Goal: Task Accomplishment & Management: Use online tool/utility

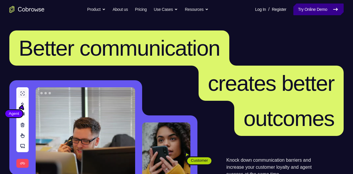
click at [316, 13] on link "Try Online Demo" at bounding box center [318, 10] width 50 height 12
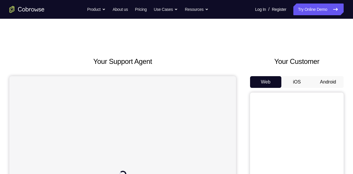
click at [335, 83] on button "Android" at bounding box center [327, 82] width 31 height 12
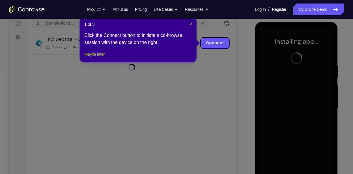
click at [99, 58] on button "Maybe later" at bounding box center [94, 54] width 20 height 7
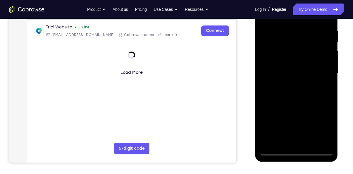
scroll to position [110, 0]
click at [299, 150] on div at bounding box center [296, 73] width 74 height 164
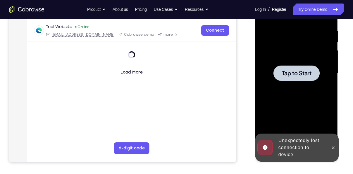
click at [303, 79] on div at bounding box center [296, 72] width 46 height 15
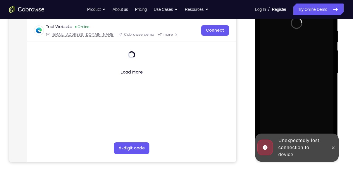
scroll to position [89, 0]
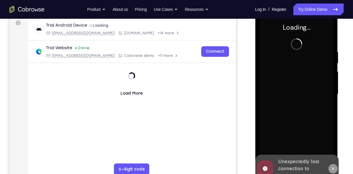
click at [332, 168] on icon at bounding box center [333, 168] width 3 height 3
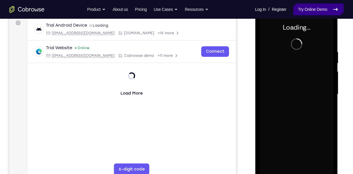
click at [309, 13] on link "Try Online Demo" at bounding box center [318, 10] width 50 height 12
click at [314, 13] on link "Try Online Demo" at bounding box center [318, 10] width 50 height 12
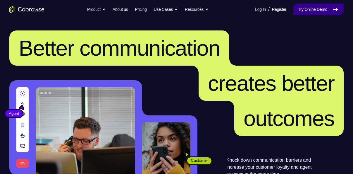
click at [307, 9] on link "Try Online Demo" at bounding box center [318, 10] width 50 height 12
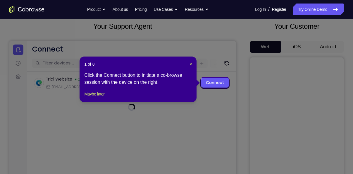
scroll to position [36, 0]
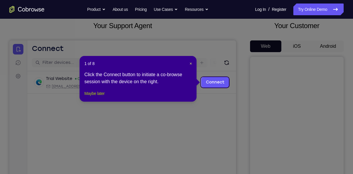
click at [104, 97] on button "Maybe later" at bounding box center [94, 93] width 20 height 7
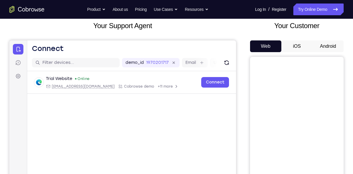
click at [331, 46] on button "Android" at bounding box center [327, 46] width 31 height 12
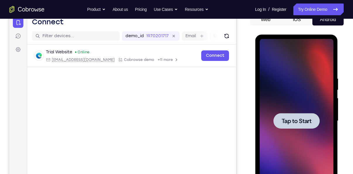
scroll to position [0, 0]
click at [296, 79] on div at bounding box center [296, 121] width 74 height 164
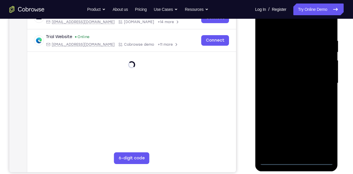
scroll to position [100, 0]
click at [295, 161] on div at bounding box center [296, 83] width 74 height 164
click at [324, 135] on div at bounding box center [296, 83] width 74 height 164
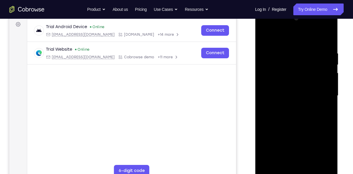
scroll to position [86, 0]
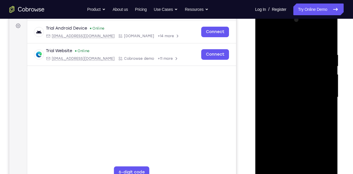
click at [263, 42] on div at bounding box center [296, 97] width 74 height 164
click at [321, 97] on div at bounding box center [296, 97] width 74 height 164
click at [290, 106] on div at bounding box center [296, 97] width 74 height 164
click at [290, 93] on div at bounding box center [296, 97] width 74 height 164
click at [294, 88] on div at bounding box center [296, 97] width 74 height 164
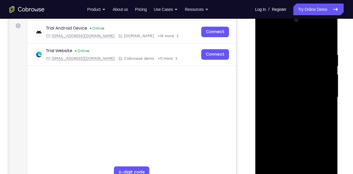
click at [295, 95] on div at bounding box center [296, 97] width 74 height 164
click at [290, 118] on div at bounding box center [296, 97] width 74 height 164
click at [299, 111] on div at bounding box center [296, 97] width 74 height 164
click at [296, 113] on div at bounding box center [296, 97] width 74 height 164
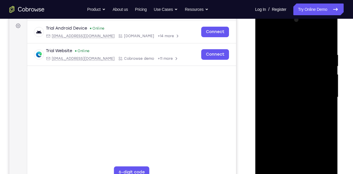
click at [297, 124] on div at bounding box center [296, 97] width 74 height 164
click at [329, 37] on div at bounding box center [296, 97] width 74 height 164
click at [278, 63] on div at bounding box center [296, 97] width 74 height 164
click at [292, 56] on div at bounding box center [296, 97] width 74 height 164
click at [264, 36] on div at bounding box center [296, 97] width 74 height 164
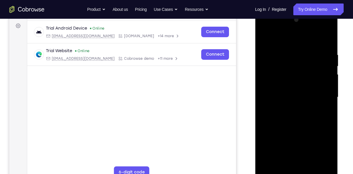
click at [312, 164] on div at bounding box center [296, 97] width 74 height 164
click at [301, 129] on div at bounding box center [296, 97] width 74 height 164
click at [266, 39] on div at bounding box center [296, 97] width 74 height 164
click at [295, 84] on div at bounding box center [296, 97] width 74 height 164
click at [290, 47] on div at bounding box center [296, 97] width 74 height 164
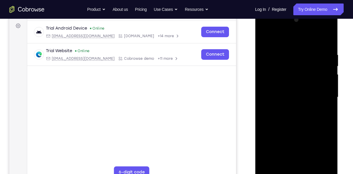
click at [321, 123] on div at bounding box center [296, 97] width 74 height 164
click at [325, 39] on div at bounding box center [296, 97] width 74 height 164
click at [303, 50] on div at bounding box center [296, 97] width 74 height 164
click at [319, 164] on div at bounding box center [296, 97] width 74 height 164
click at [324, 119] on div at bounding box center [296, 97] width 74 height 164
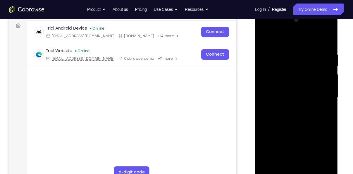
click at [325, 113] on div at bounding box center [296, 97] width 74 height 164
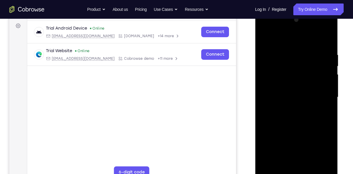
click at [328, 126] on div at bounding box center [296, 97] width 74 height 164
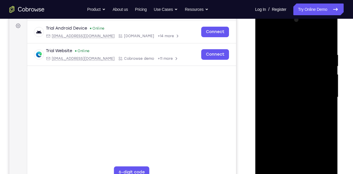
click at [328, 126] on div at bounding box center [296, 97] width 74 height 164
click at [329, 117] on div at bounding box center [296, 97] width 74 height 164
click at [325, 114] on div at bounding box center [296, 97] width 74 height 164
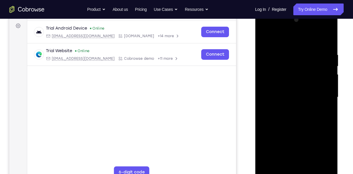
click at [325, 114] on div at bounding box center [296, 97] width 74 height 164
click at [324, 42] on div at bounding box center [296, 97] width 74 height 164
drag, startPoint x: 300, startPoint y: 74, endPoint x: 311, endPoint y: 153, distance: 80.3
click at [311, 153] on div at bounding box center [296, 97] width 74 height 164
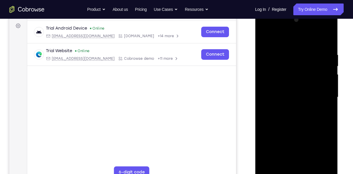
click at [326, 53] on div at bounding box center [296, 97] width 74 height 164
click at [325, 40] on div at bounding box center [296, 97] width 74 height 164
drag, startPoint x: 290, startPoint y: 76, endPoint x: 299, endPoint y: 144, distance: 68.0
click at [299, 144] on div at bounding box center [296, 97] width 74 height 164
click at [287, 51] on div at bounding box center [296, 97] width 74 height 164
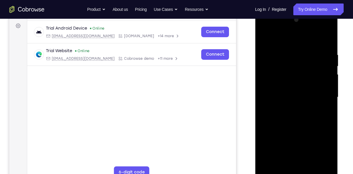
click at [327, 40] on div at bounding box center [296, 97] width 74 height 164
click at [303, 50] on div at bounding box center [296, 97] width 74 height 164
click at [328, 40] on div at bounding box center [296, 97] width 74 height 164
drag, startPoint x: 319, startPoint y: 50, endPoint x: 295, endPoint y: 51, distance: 24.0
click at [295, 51] on div at bounding box center [296, 97] width 74 height 164
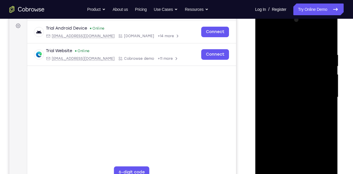
click at [307, 52] on div at bounding box center [296, 97] width 74 height 164
click at [325, 70] on div at bounding box center [296, 97] width 74 height 164
click at [318, 80] on div at bounding box center [296, 97] width 74 height 164
click at [325, 42] on div at bounding box center [296, 97] width 74 height 164
drag, startPoint x: 311, startPoint y: 56, endPoint x: 263, endPoint y: 52, distance: 48.4
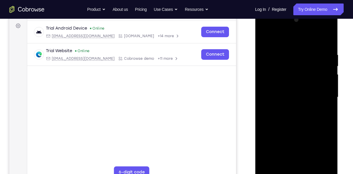
click at [263, 52] on div at bounding box center [296, 97] width 74 height 164
drag, startPoint x: 308, startPoint y: 69, endPoint x: 302, endPoint y: 129, distance: 59.7
click at [302, 129] on div at bounding box center [296, 97] width 74 height 164
drag, startPoint x: 310, startPoint y: 50, endPoint x: 271, endPoint y: 51, distance: 38.6
click at [271, 51] on div at bounding box center [296, 97] width 74 height 164
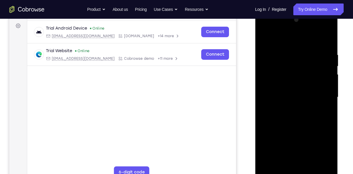
drag, startPoint x: 320, startPoint y: 54, endPoint x: 270, endPoint y: 57, distance: 49.5
click at [270, 57] on div at bounding box center [296, 97] width 74 height 164
drag, startPoint x: 319, startPoint y: 47, endPoint x: 267, endPoint y: 46, distance: 51.8
click at [267, 46] on div at bounding box center [296, 97] width 74 height 164
drag, startPoint x: 310, startPoint y: 48, endPoint x: 262, endPoint y: 44, distance: 48.1
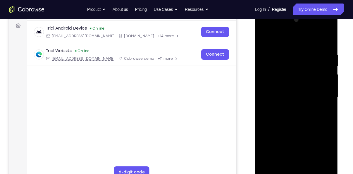
click at [262, 44] on div at bounding box center [296, 97] width 74 height 164
drag, startPoint x: 316, startPoint y: 49, endPoint x: 263, endPoint y: 51, distance: 52.7
click at [263, 51] on div at bounding box center [296, 97] width 74 height 164
click at [267, 166] on div at bounding box center [296, 97] width 74 height 164
drag, startPoint x: 294, startPoint y: 63, endPoint x: 291, endPoint y: 131, distance: 68.5
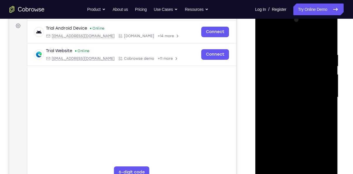
click at [291, 131] on div at bounding box center [296, 97] width 74 height 164
click at [330, 37] on div at bounding box center [296, 97] width 74 height 164
click at [328, 37] on div at bounding box center [296, 97] width 74 height 164
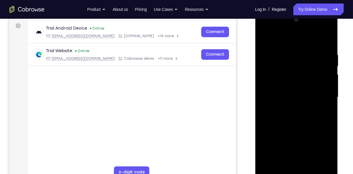
drag, startPoint x: 305, startPoint y: 132, endPoint x: 300, endPoint y: 106, distance: 25.6
click at [300, 106] on div at bounding box center [296, 97] width 74 height 164
drag, startPoint x: 298, startPoint y: 130, endPoint x: 293, endPoint y: 86, distance: 45.0
click at [293, 86] on div at bounding box center [296, 97] width 74 height 164
drag, startPoint x: 294, startPoint y: 132, endPoint x: 292, endPoint y: 125, distance: 7.5
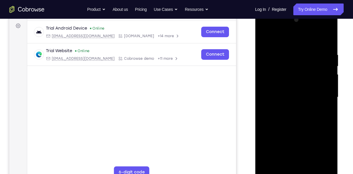
click at [292, 125] on div at bounding box center [296, 97] width 74 height 164
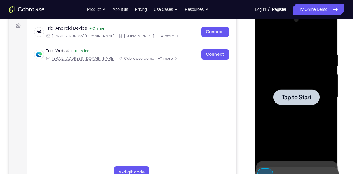
drag, startPoint x: 294, startPoint y: 145, endPoint x: 292, endPoint y: 129, distance: 16.5
click at [292, 11] on div "Tap to Start" at bounding box center [296, 11] width 83 height 0
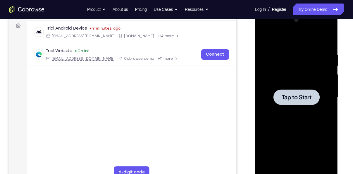
click at [279, 71] on div at bounding box center [296, 97] width 74 height 164
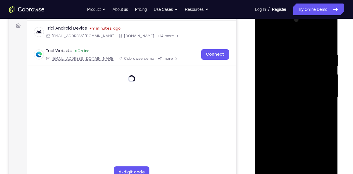
scroll to position [102, 0]
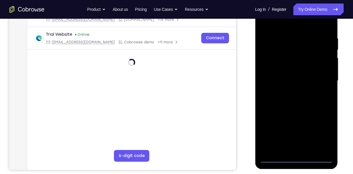
click at [296, 159] on div at bounding box center [296, 81] width 74 height 164
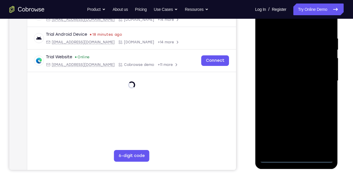
click at [296, 159] on div at bounding box center [296, 81] width 74 height 164
click at [326, 137] on div at bounding box center [296, 81] width 74 height 164
click at [266, 23] on div at bounding box center [296, 81] width 74 height 164
click at [321, 78] on div at bounding box center [296, 81] width 74 height 164
click at [292, 91] on div at bounding box center [296, 81] width 74 height 164
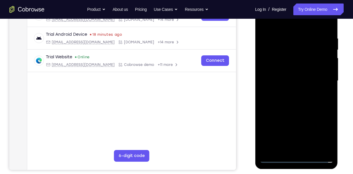
click at [292, 77] on div at bounding box center [296, 81] width 74 height 164
click at [290, 70] on div at bounding box center [296, 81] width 74 height 164
click at [286, 82] on div at bounding box center [296, 81] width 74 height 164
click at [292, 102] on div at bounding box center [296, 81] width 74 height 164
click at [293, 93] on div at bounding box center [296, 81] width 74 height 164
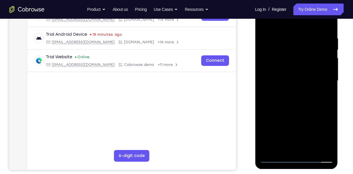
click at [301, 108] on div at bounding box center [296, 81] width 74 height 164
click at [329, 22] on div at bounding box center [296, 81] width 74 height 164
drag, startPoint x: 310, startPoint y: 93, endPoint x: 307, endPoint y: 32, distance: 60.9
click at [307, 32] on div at bounding box center [296, 81] width 74 height 164
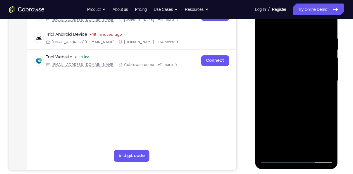
drag, startPoint x: 302, startPoint y: 124, endPoint x: 294, endPoint y: 76, distance: 48.8
click at [294, 76] on div at bounding box center [296, 81] width 74 height 164
drag, startPoint x: 297, startPoint y: 126, endPoint x: 292, endPoint y: 83, distance: 43.3
click at [292, 83] on div at bounding box center [296, 81] width 74 height 164
click at [310, 147] on div at bounding box center [296, 81] width 74 height 164
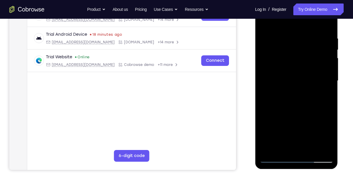
click at [310, 147] on div at bounding box center [296, 81] width 74 height 164
click at [329, 21] on div at bounding box center [296, 81] width 74 height 164
drag, startPoint x: 284, startPoint y: 54, endPoint x: 281, endPoint y: 57, distance: 4.0
click at [281, 57] on div at bounding box center [296, 81] width 74 height 164
drag, startPoint x: 299, startPoint y: 120, endPoint x: 299, endPoint y: 70, distance: 50.3
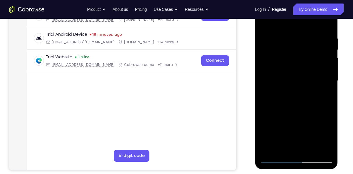
click at [299, 70] on div at bounding box center [296, 81] width 74 height 164
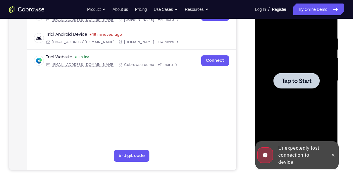
drag, startPoint x: 297, startPoint y: 108, endPoint x: 290, endPoint y: 66, distance: 42.6
